Goal: Find specific page/section: Find specific page/section

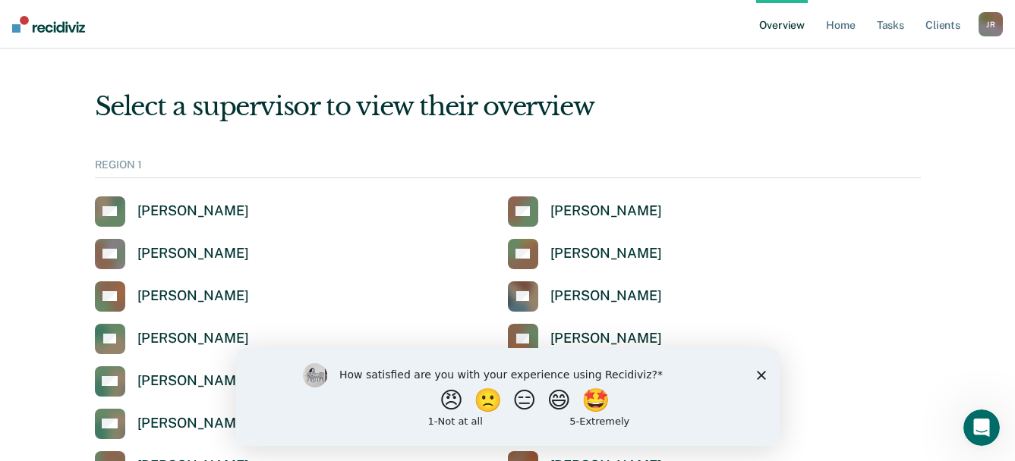
click at [760, 377] on icon "Close survey" at bounding box center [760, 374] width 9 height 9
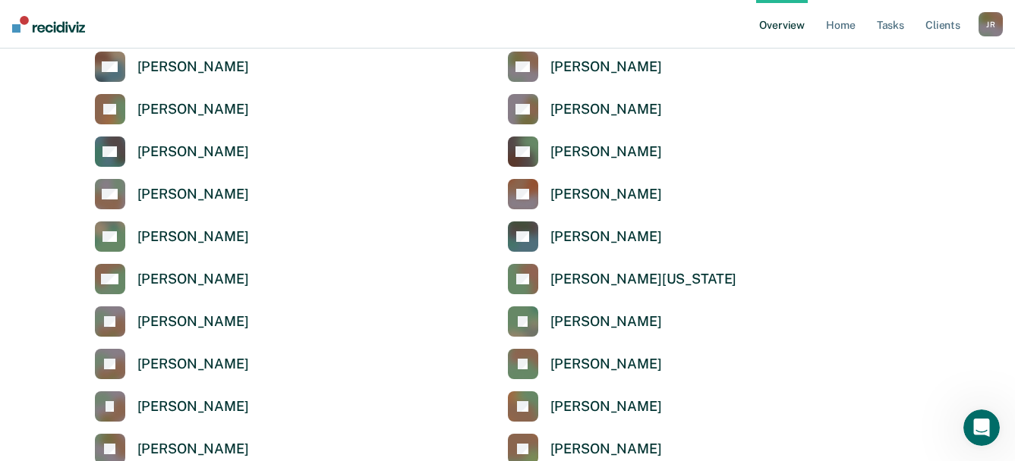
scroll to position [4098, 0]
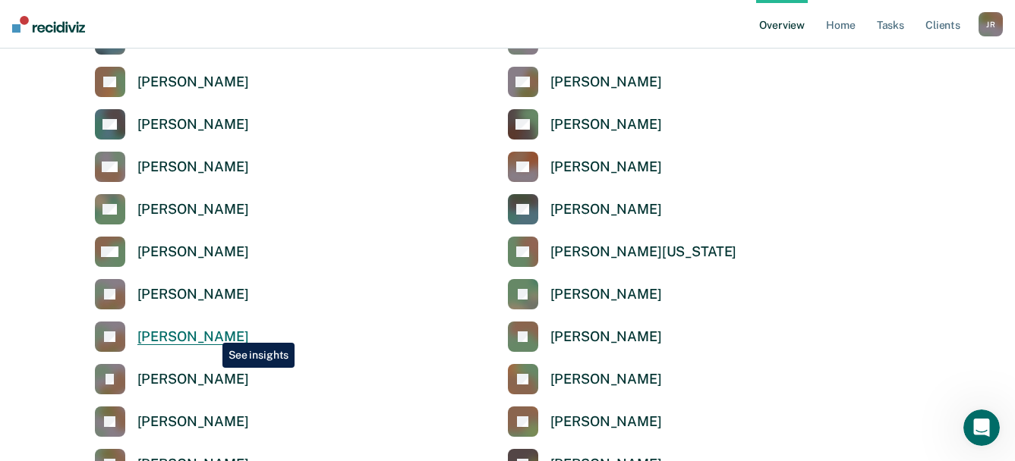
click at [211, 332] on div "[PERSON_NAME]" at bounding box center [193, 337] width 112 height 17
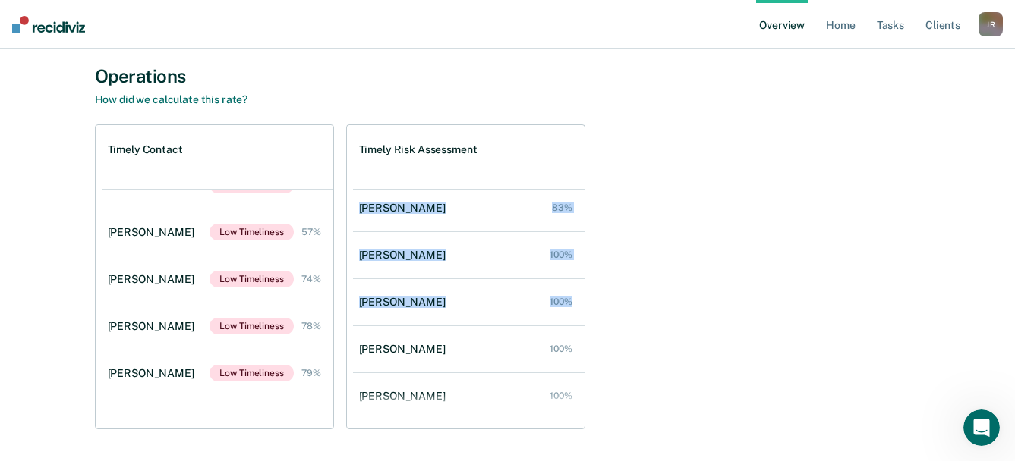
scroll to position [203, 0]
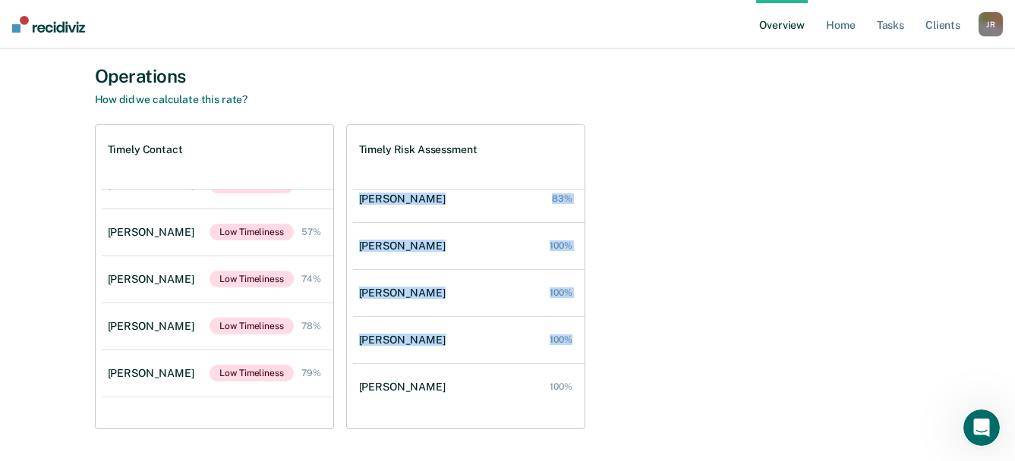
drag, startPoint x: 584, startPoint y: 214, endPoint x: 581, endPoint y: 356, distance: 141.9
click at [581, 356] on ul "[PERSON_NAME] Low Timeliness 0% [PERSON_NAME] Low Timeliness 25% [PERSON_NAME] …" at bounding box center [468, 309] width 231 height 240
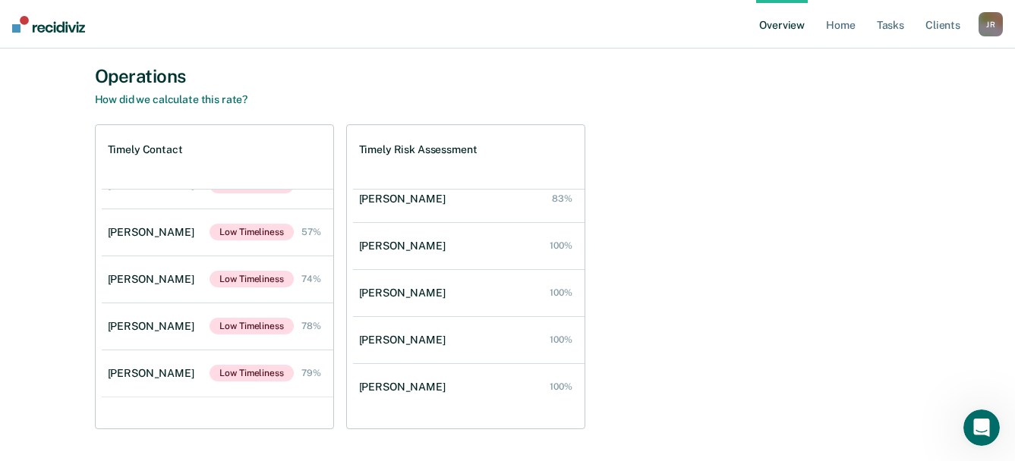
click at [219, 90] on div "Operations How did we calculate this rate?" at bounding box center [508, 85] width 826 height 41
click at [224, 96] on link "How did we calculate this rate?" at bounding box center [171, 99] width 153 height 12
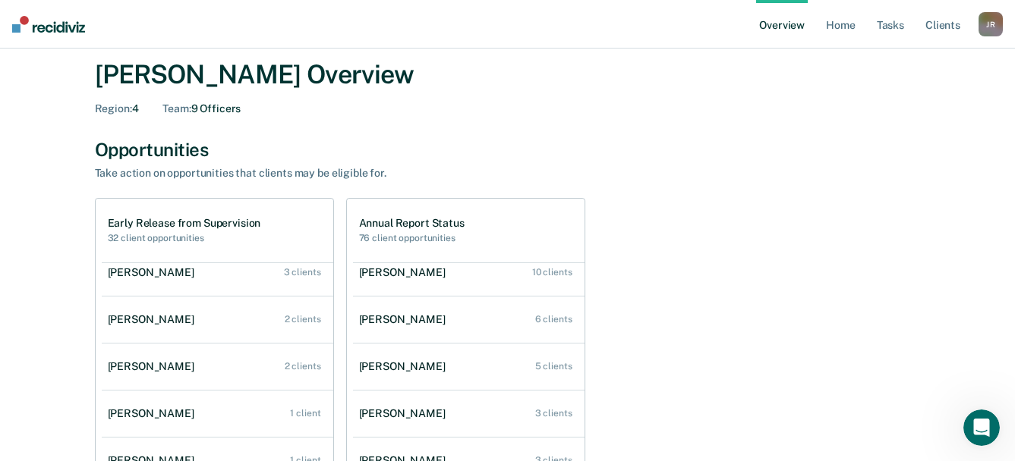
scroll to position [152, 0]
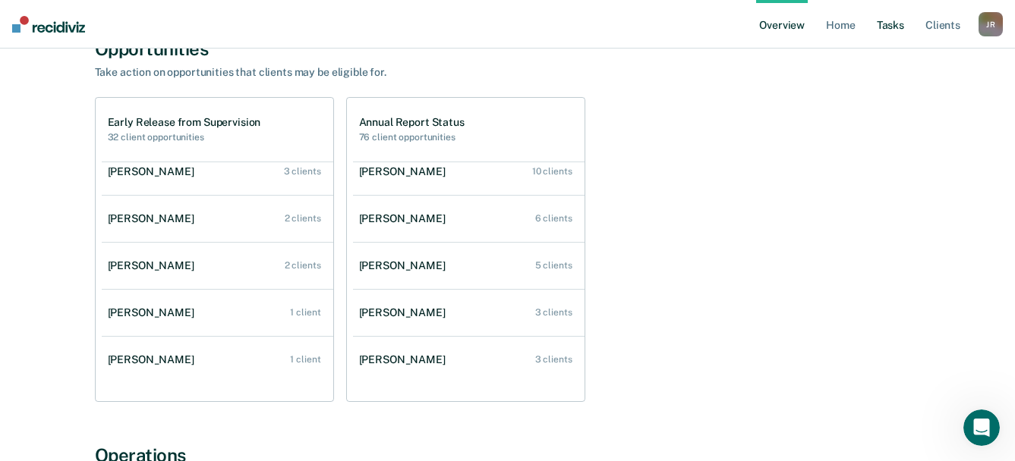
click at [892, 15] on link "Tasks" at bounding box center [889, 24] width 33 height 49
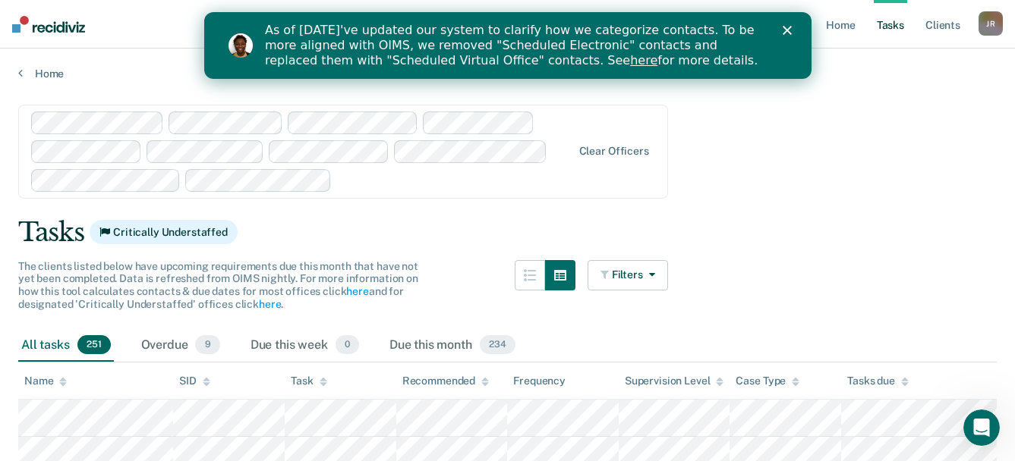
click at [785, 27] on icon "Close" at bounding box center [786, 30] width 9 height 9
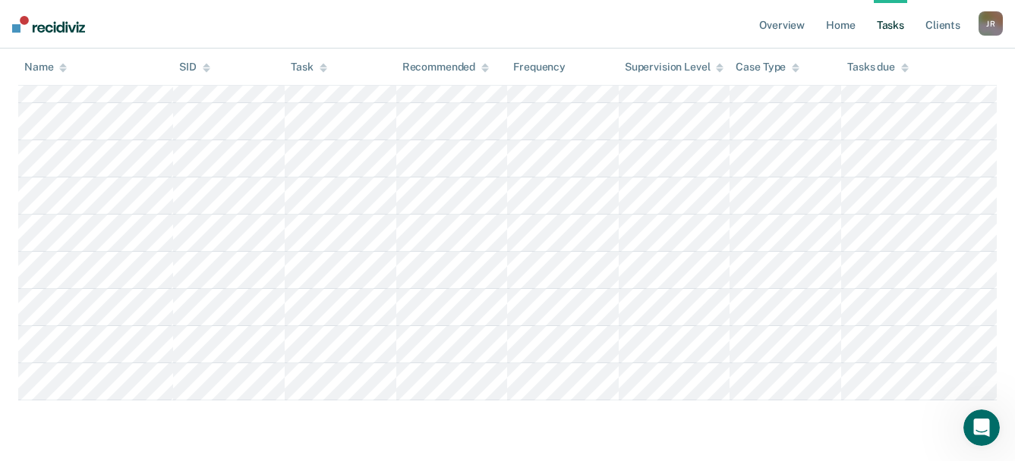
scroll to position [10847, 0]
